Goal: Download file/media

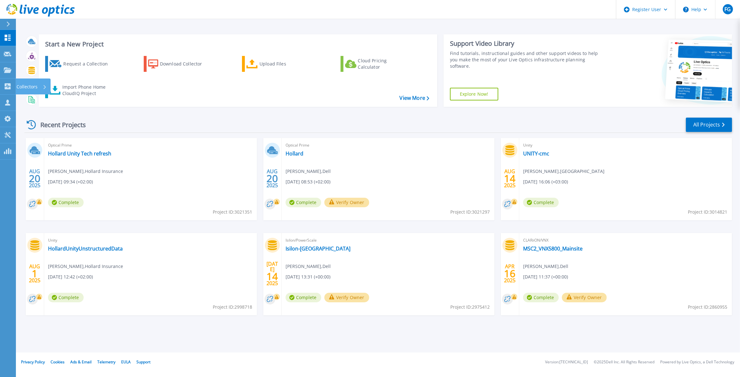
drag, startPoint x: 30, startPoint y: 86, endPoint x: 194, endPoint y: 124, distance: 168.9
click at [30, 86] on p "Collectors" at bounding box center [27, 87] width 21 height 17
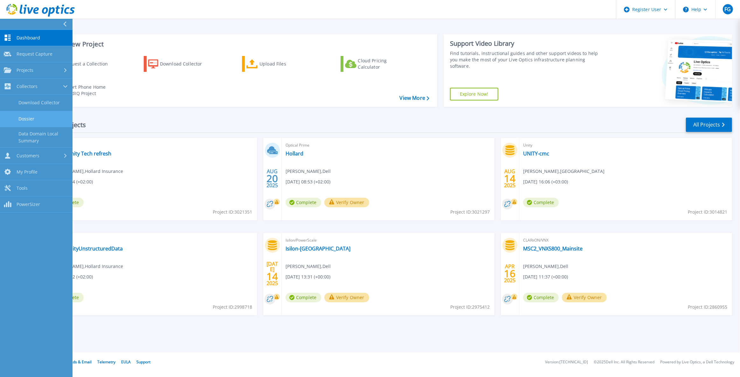
click at [32, 117] on link "Dossier" at bounding box center [36, 119] width 73 height 16
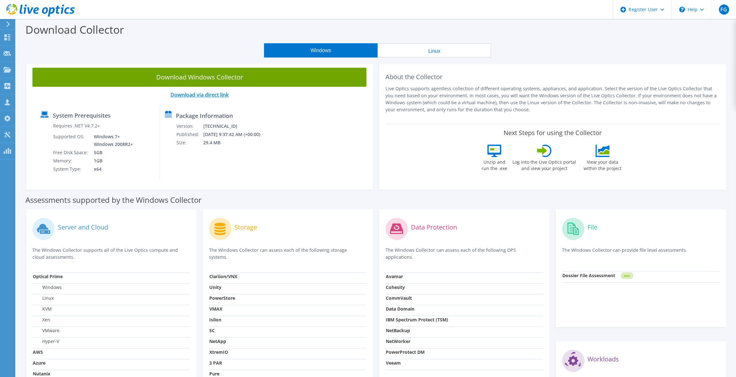
click at [204, 96] on link "Download via direct link" at bounding box center [199, 94] width 58 height 7
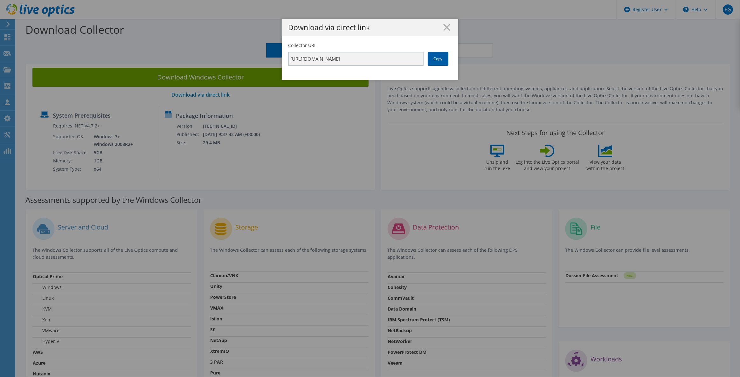
click at [434, 62] on link "Copy" at bounding box center [438, 59] width 21 height 14
click at [432, 61] on link "Copy" at bounding box center [438, 59] width 21 height 14
click at [363, 138] on div "Download via direct link Collector URL [URL][DOMAIN_NAME] Copy" at bounding box center [370, 188] width 740 height 339
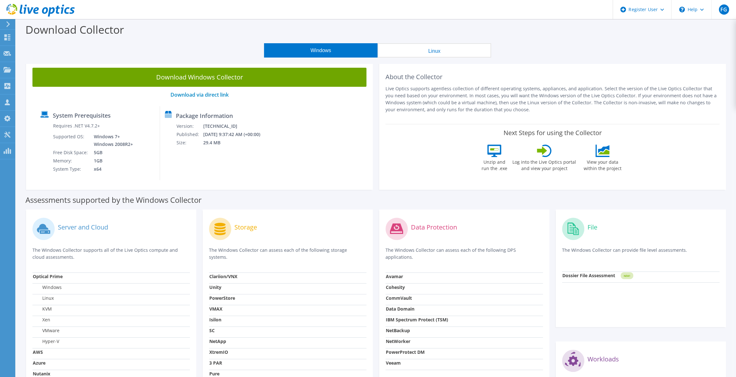
drag, startPoint x: 217, startPoint y: 74, endPoint x: 252, endPoint y: 84, distance: 36.7
click at [217, 74] on link "Download Windows Collector" at bounding box center [199, 77] width 334 height 19
